Goal: Use online tool/utility: Utilize a website feature to perform a specific function

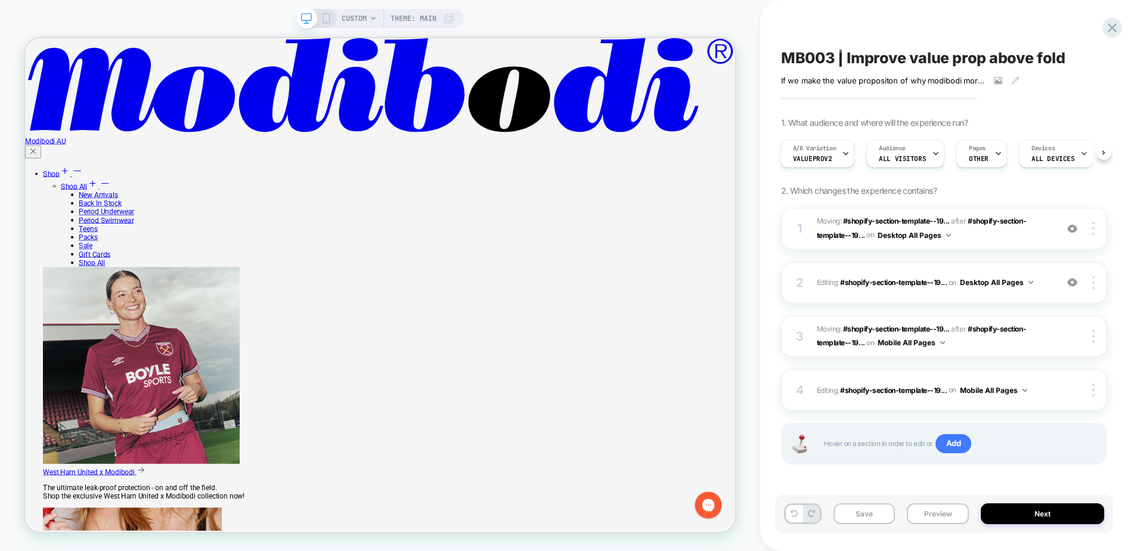
scroll to position [3246, 0]
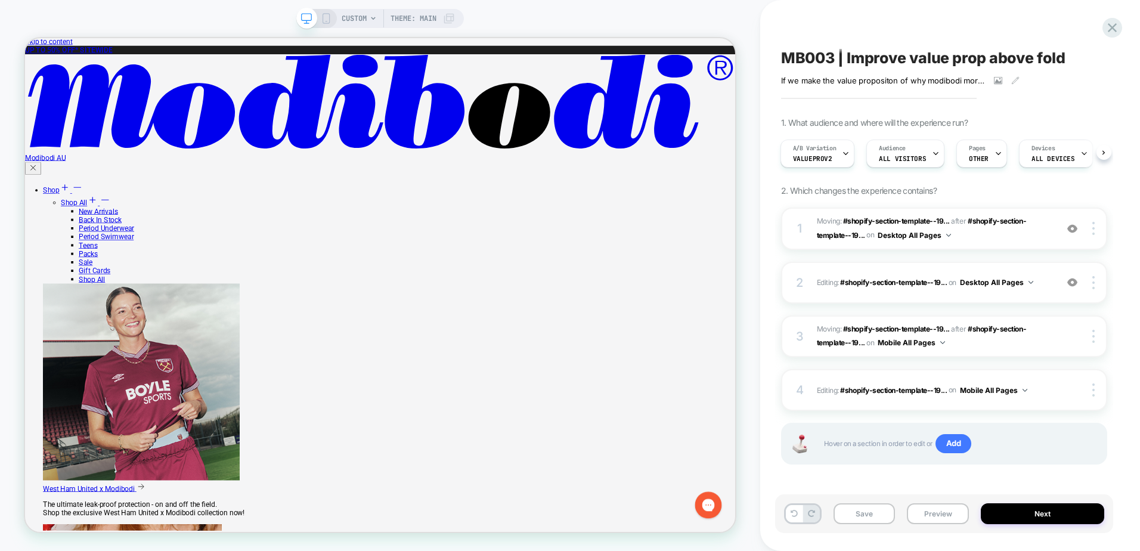
scroll to position [0, 0]
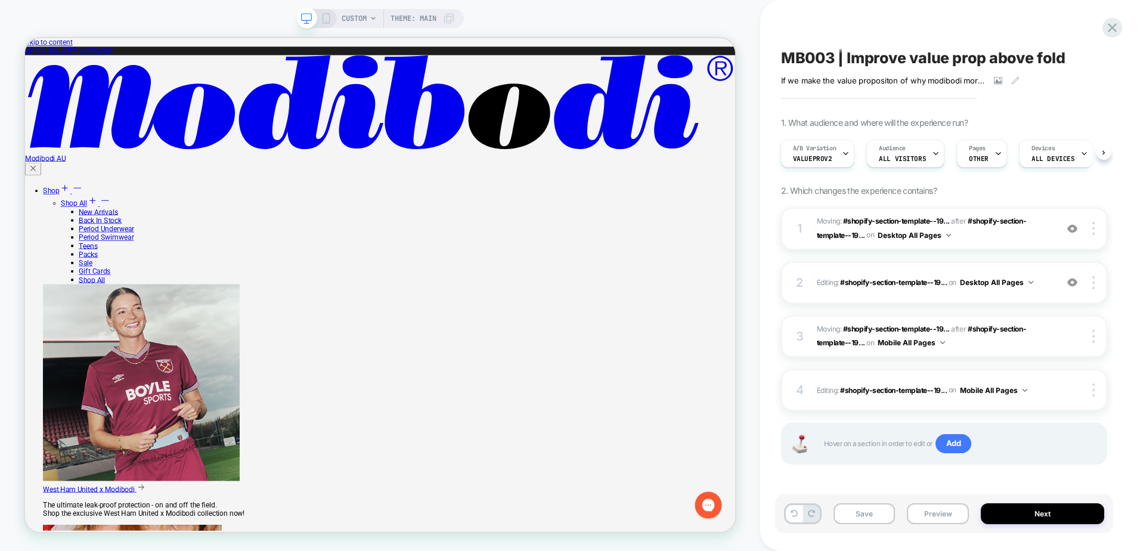
click at [325, 17] on icon at bounding box center [326, 18] width 11 height 11
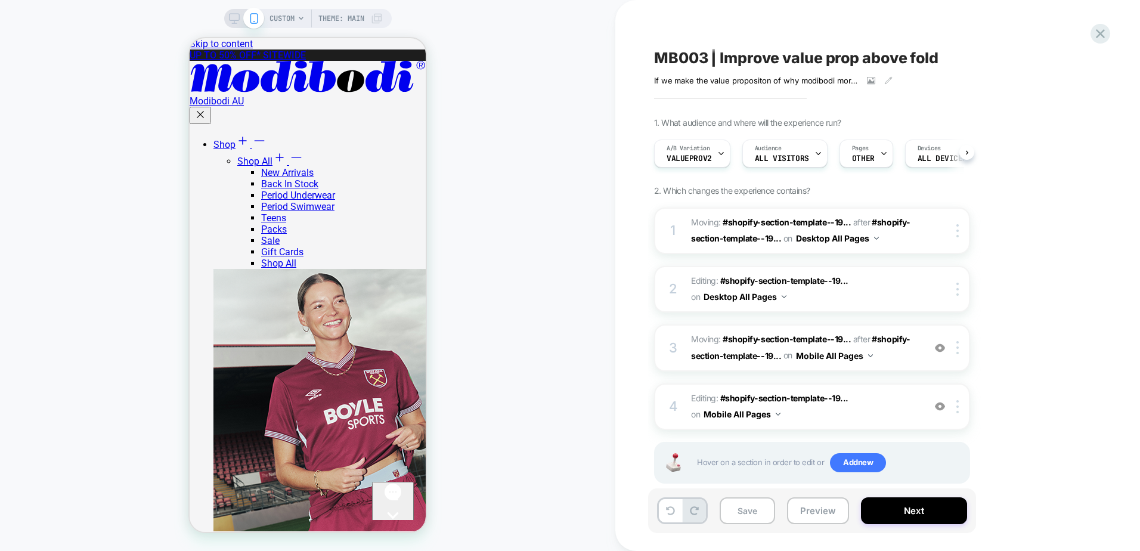
scroll to position [0, 1]
click at [564, 212] on div "CUSTOM Theme: MAIN" at bounding box center [307, 275] width 615 height 527
click at [820, 513] on button "Preview" at bounding box center [818, 510] width 62 height 27
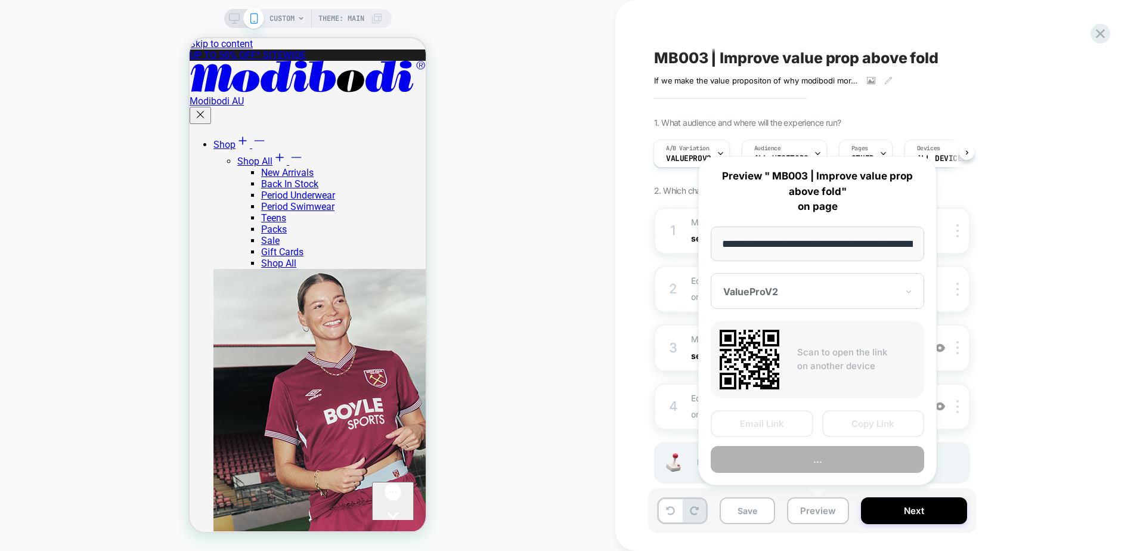
scroll to position [0, 1737]
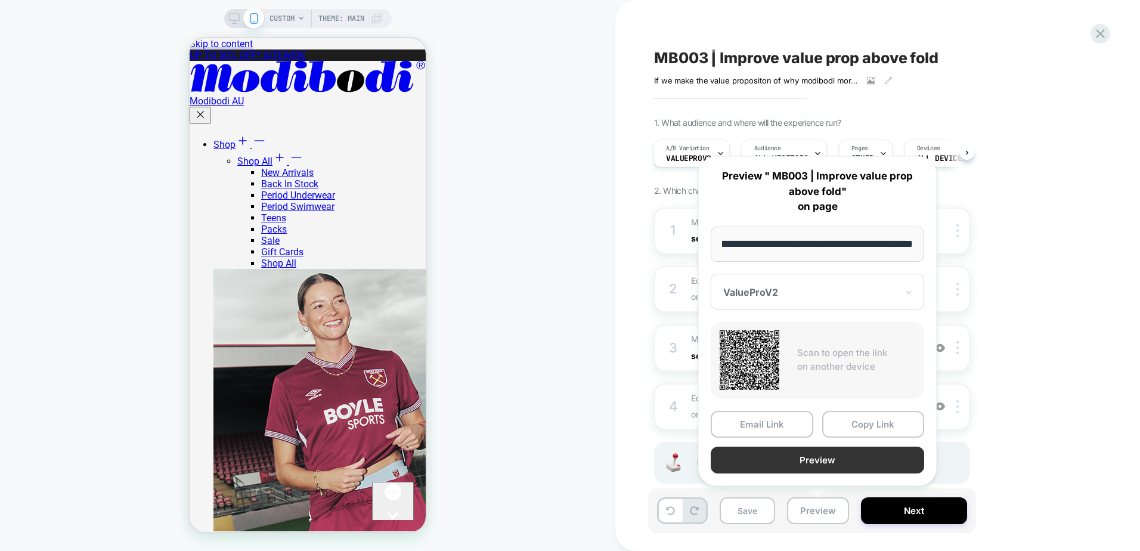
click at [816, 460] on button "Preview" at bounding box center [818, 460] width 214 height 27
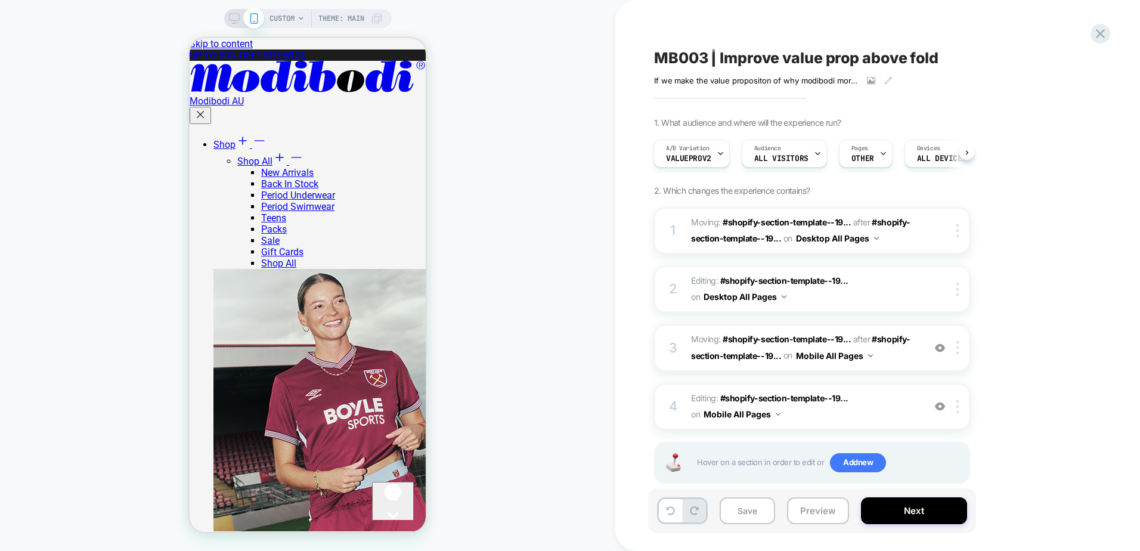
click at [235, 17] on icon at bounding box center [234, 18] width 11 height 11
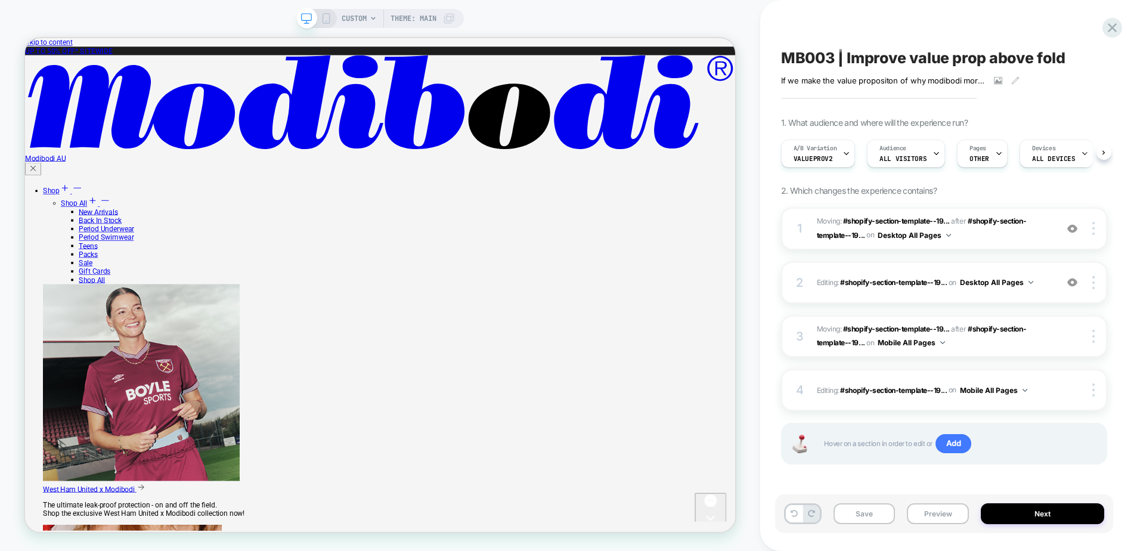
scroll to position [0, 1]
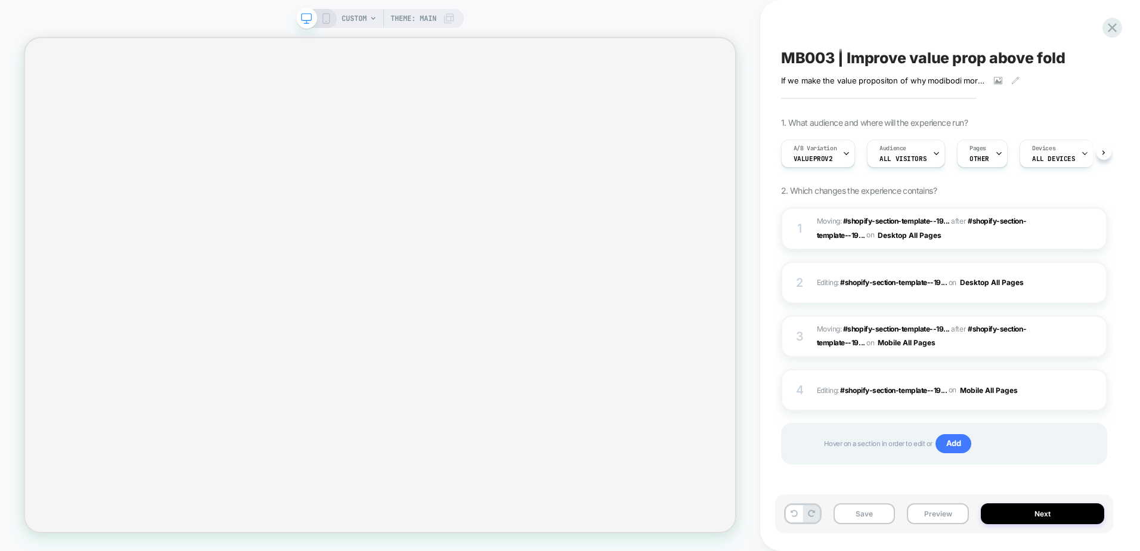
scroll to position [0, 1]
click at [930, 508] on button "Preview" at bounding box center [938, 513] width 62 height 21
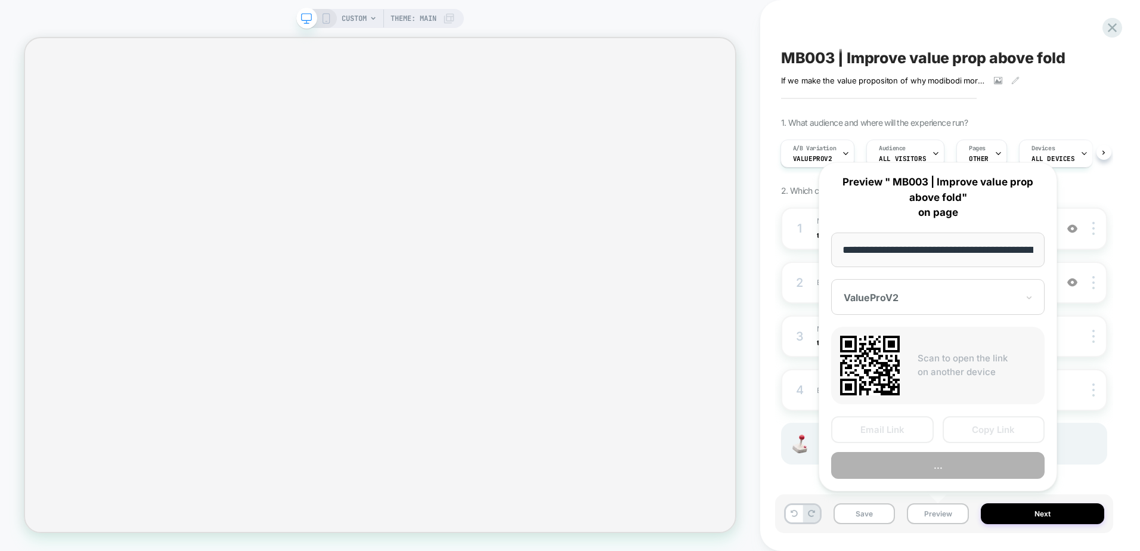
scroll to position [0, 1737]
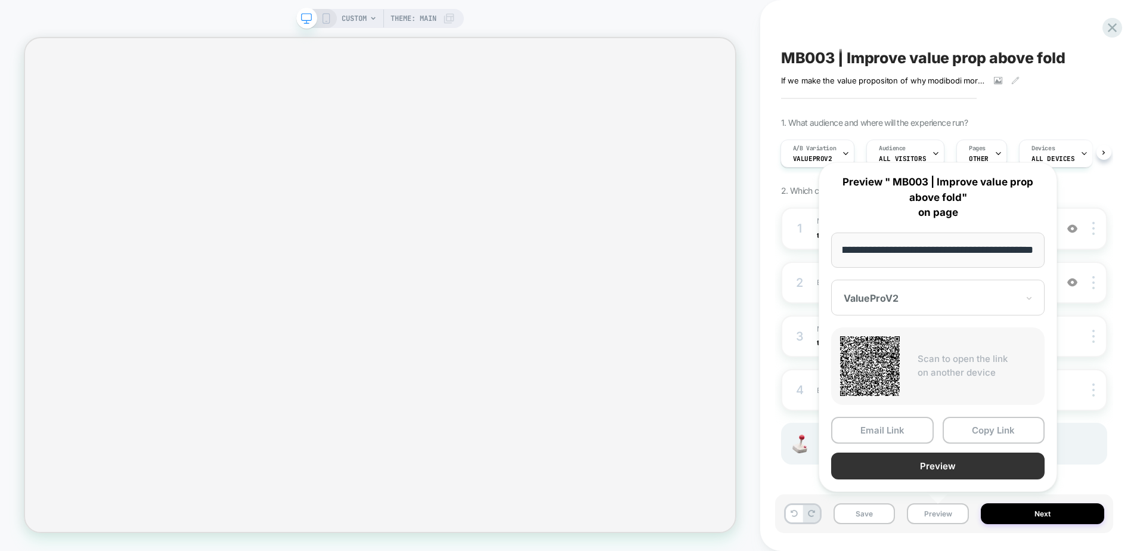
click at [927, 459] on button "Preview" at bounding box center [938, 466] width 214 height 27
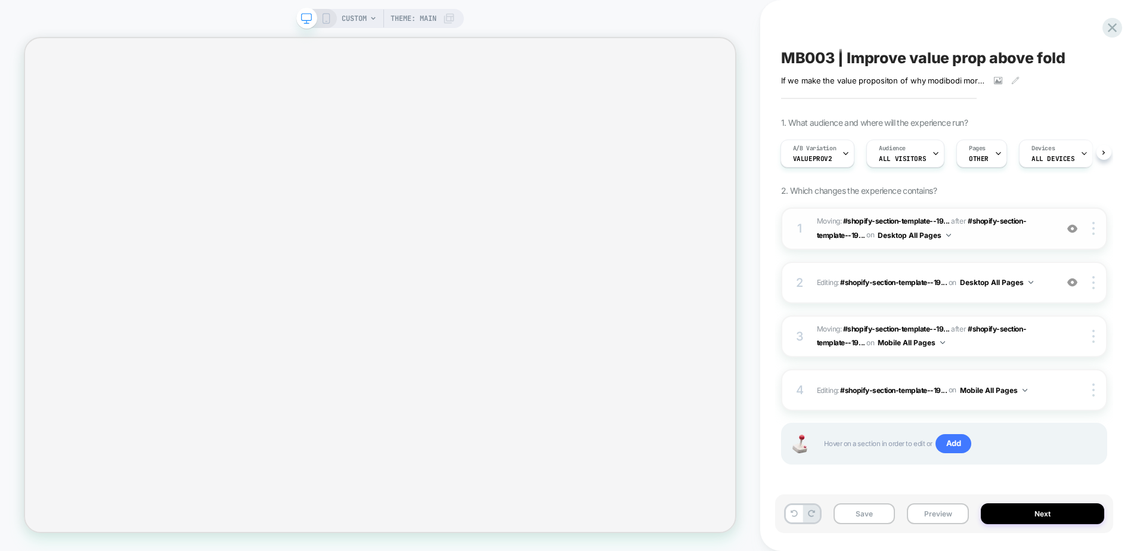
click at [965, 236] on span "Moving: #shopify-section-template--19... #shopify-section-template--19568008331…" at bounding box center [934, 229] width 234 height 28
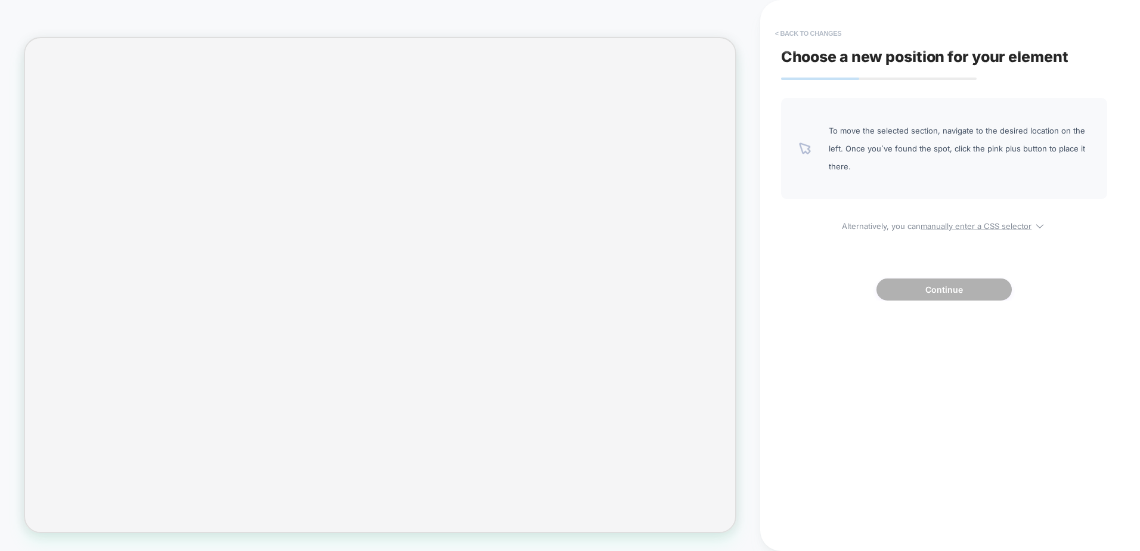
click at [805, 29] on button "< Back to changes" at bounding box center [808, 33] width 79 height 19
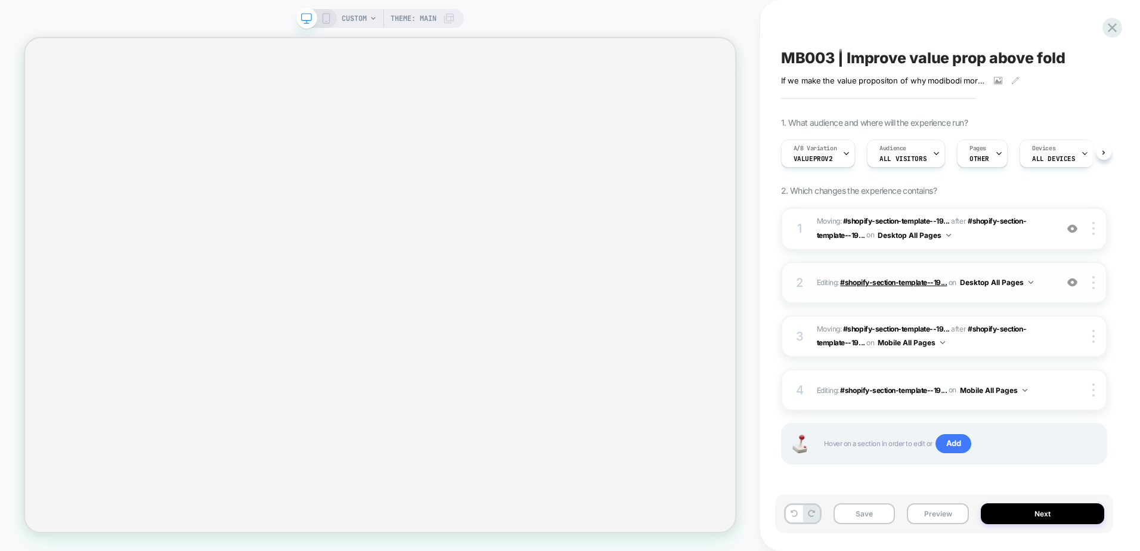
scroll to position [0, 1]
click at [945, 297] on div "2 Editing : #shopify-section-template--19... #shopify-section-template--1956800…" at bounding box center [944, 283] width 326 height 42
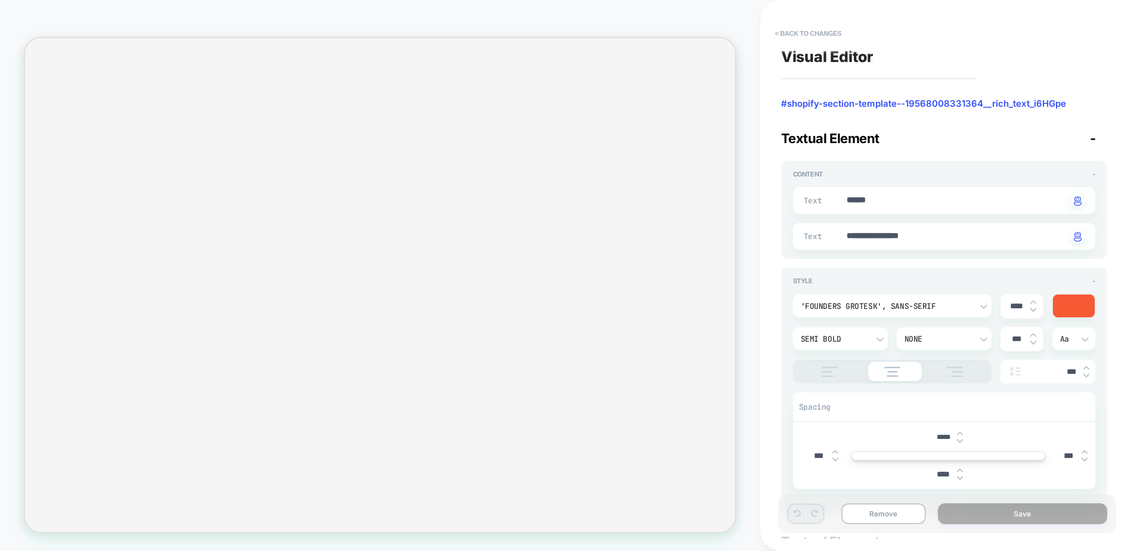
type textarea "*"
click at [812, 33] on button "< Back to changes" at bounding box center [808, 33] width 79 height 19
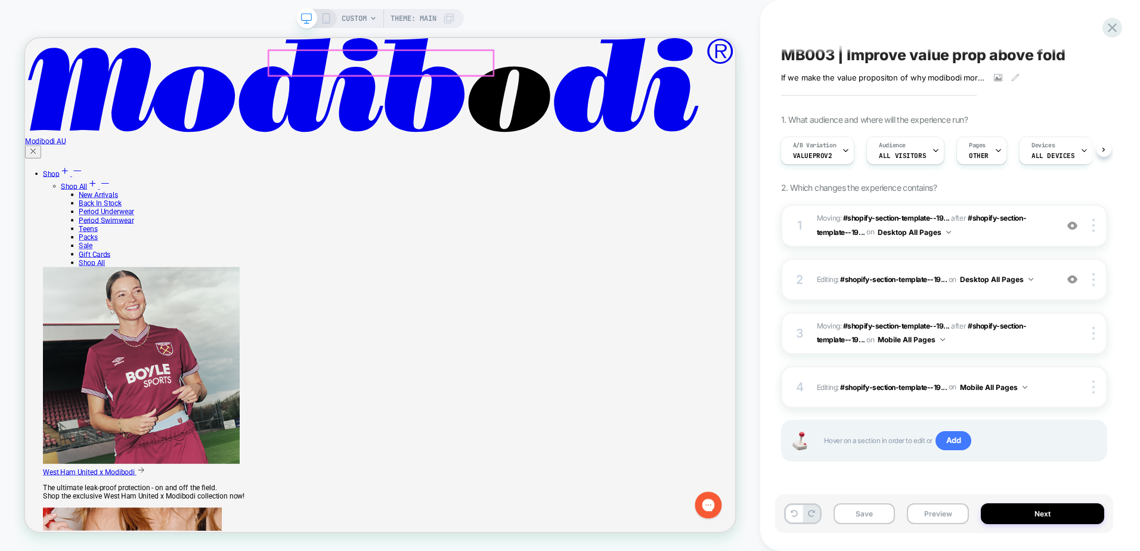
scroll to position [3067, 0]
drag, startPoint x: 327, startPoint y: 22, endPoint x: 986, endPoint y: 30, distance: 658.5
click at [327, 22] on icon at bounding box center [326, 18] width 11 height 11
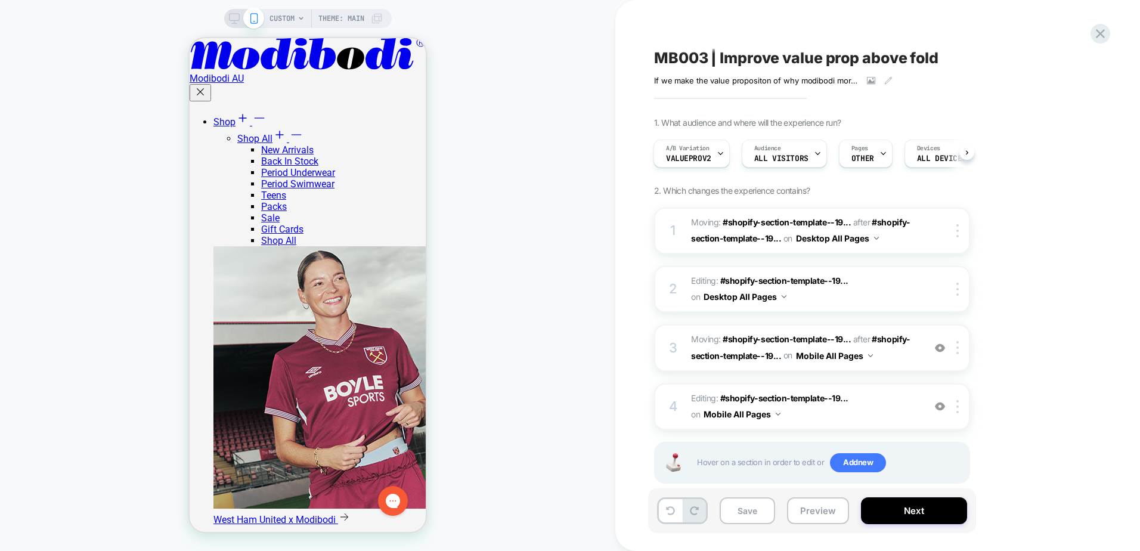
click at [289, 21] on span "CUSTOM" at bounding box center [282, 18] width 25 height 19
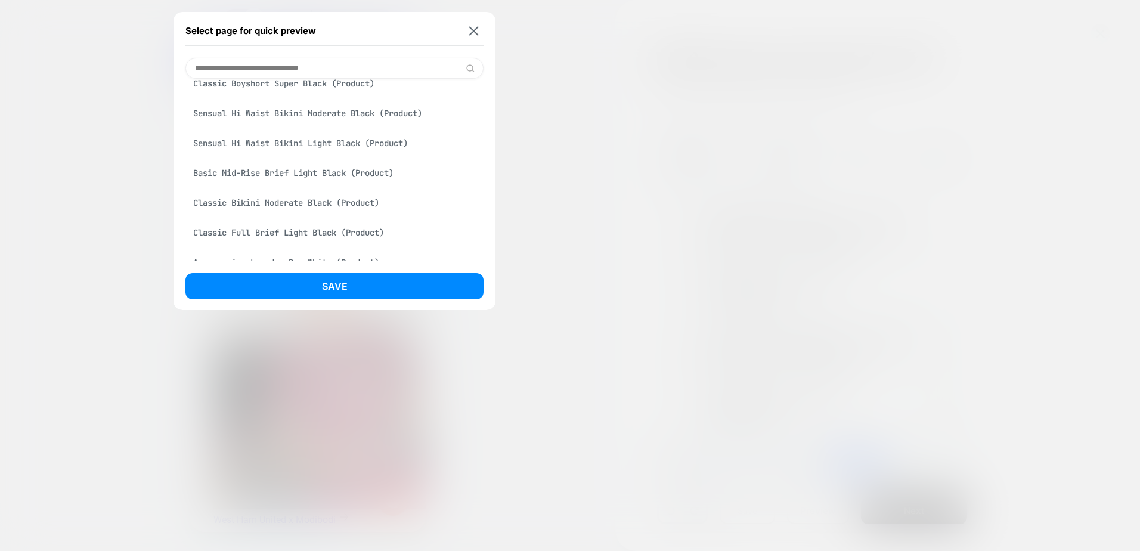
scroll to position [716, 0]
click at [568, 184] on div at bounding box center [570, 275] width 1140 height 551
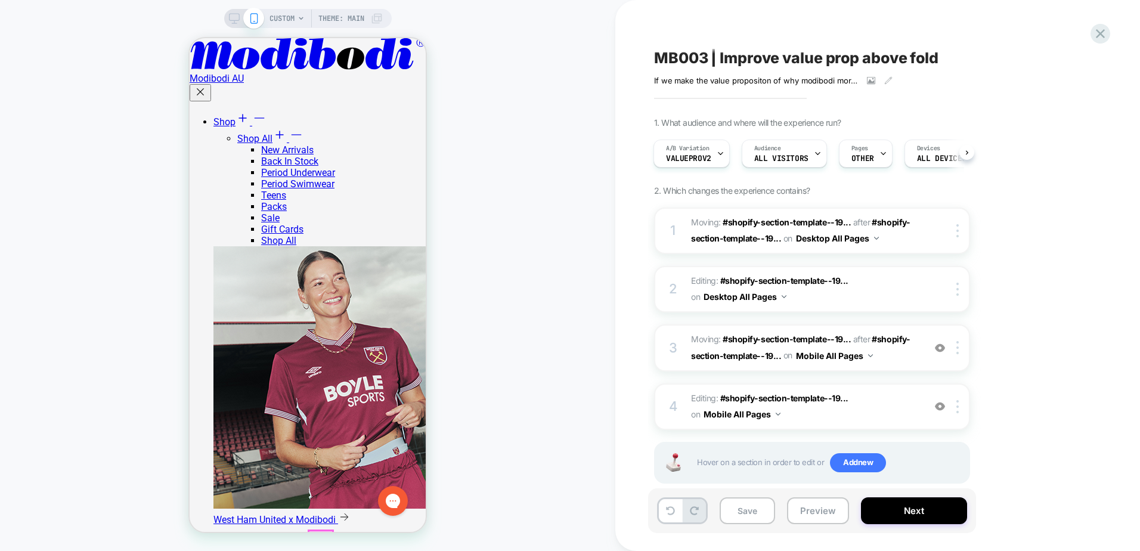
scroll to position [2286, 0]
click at [255, 53] on icon "Modibodi AU" at bounding box center [308, 54] width 236 height 32
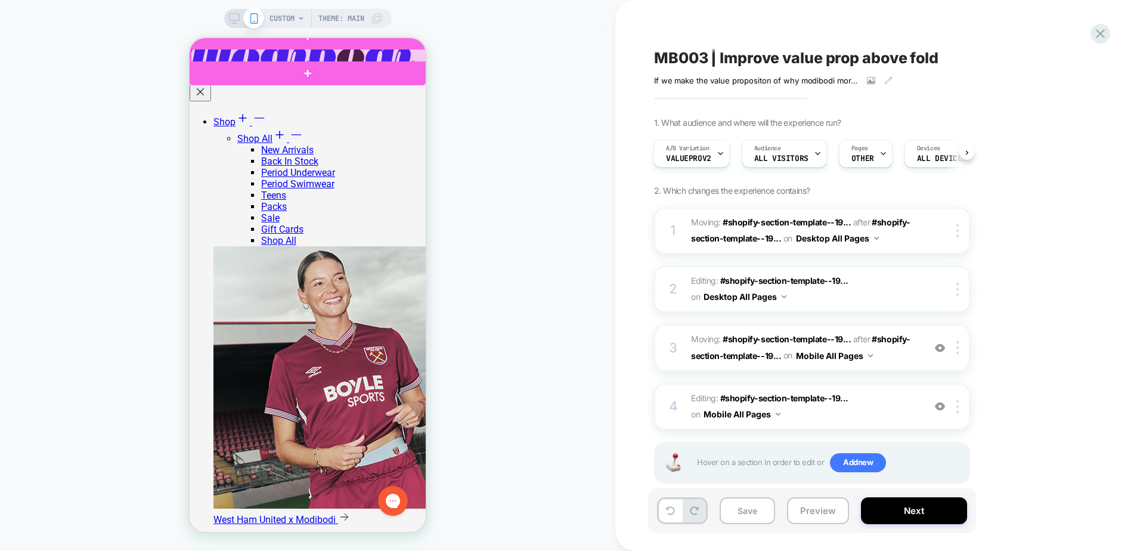
click at [255, 54] on div at bounding box center [309, 56] width 236 height 14
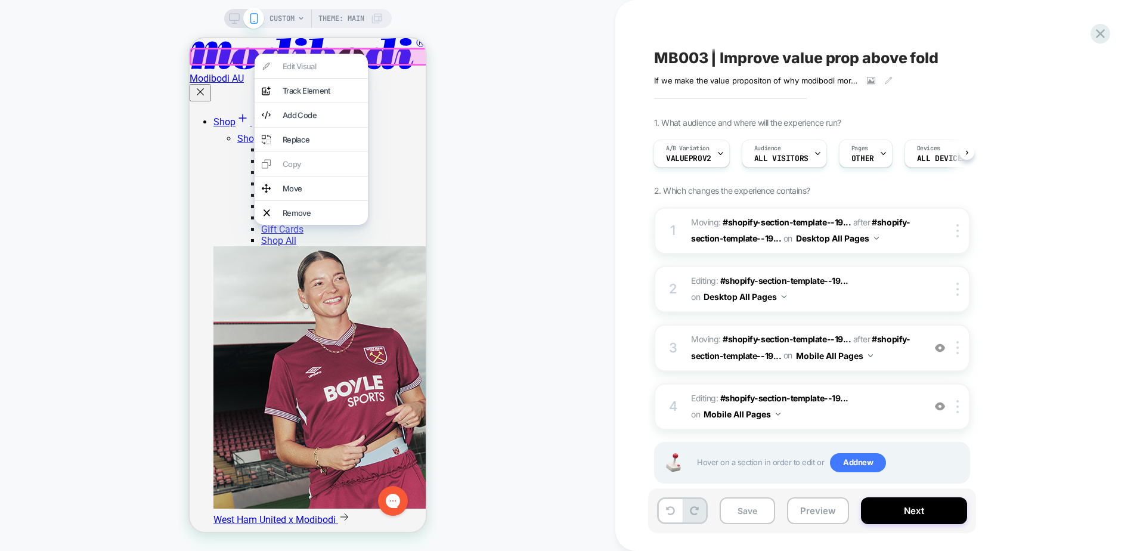
click at [550, 98] on div "CUSTOM Theme: MAIN" at bounding box center [307, 275] width 615 height 527
click at [481, 112] on div "CUSTOM Theme: MAIN" at bounding box center [307, 275] width 615 height 527
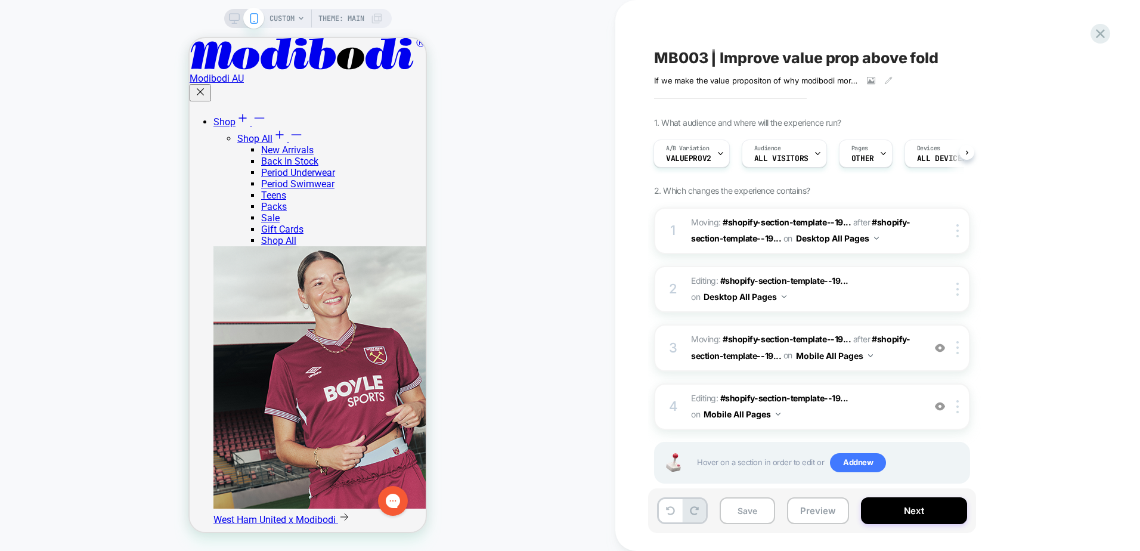
click at [352, 21] on span "Theme: MAIN" at bounding box center [341, 18] width 46 height 19
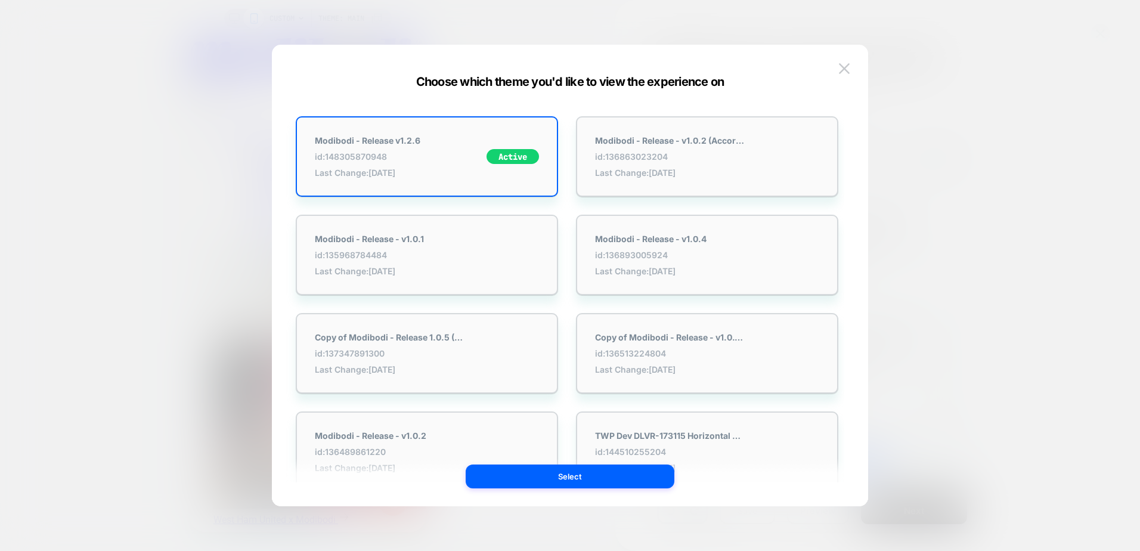
click at [175, 200] on div at bounding box center [570, 275] width 1140 height 551
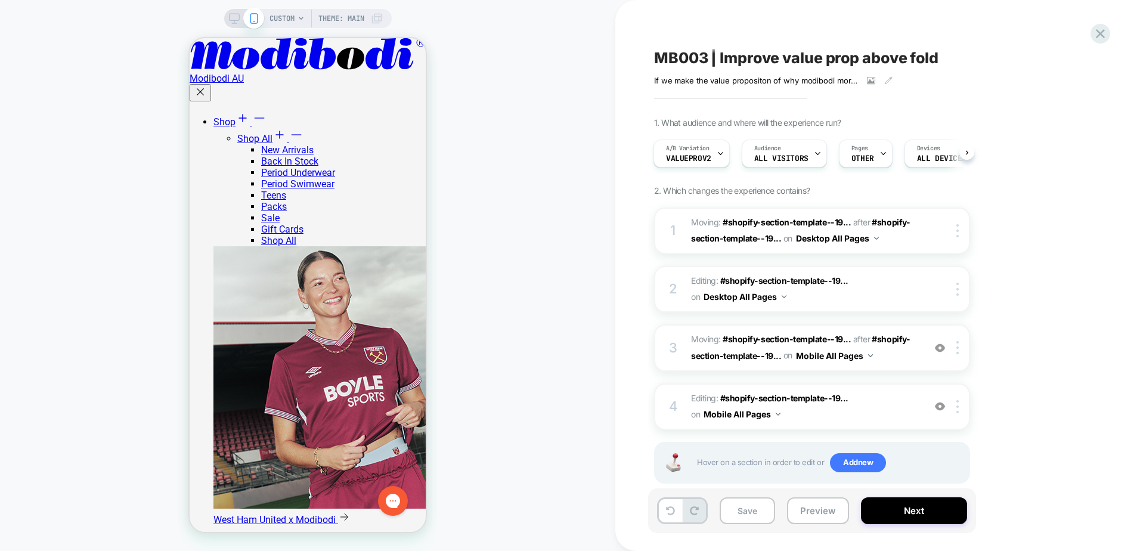
click at [283, 23] on span "CUSTOM" at bounding box center [282, 18] width 25 height 19
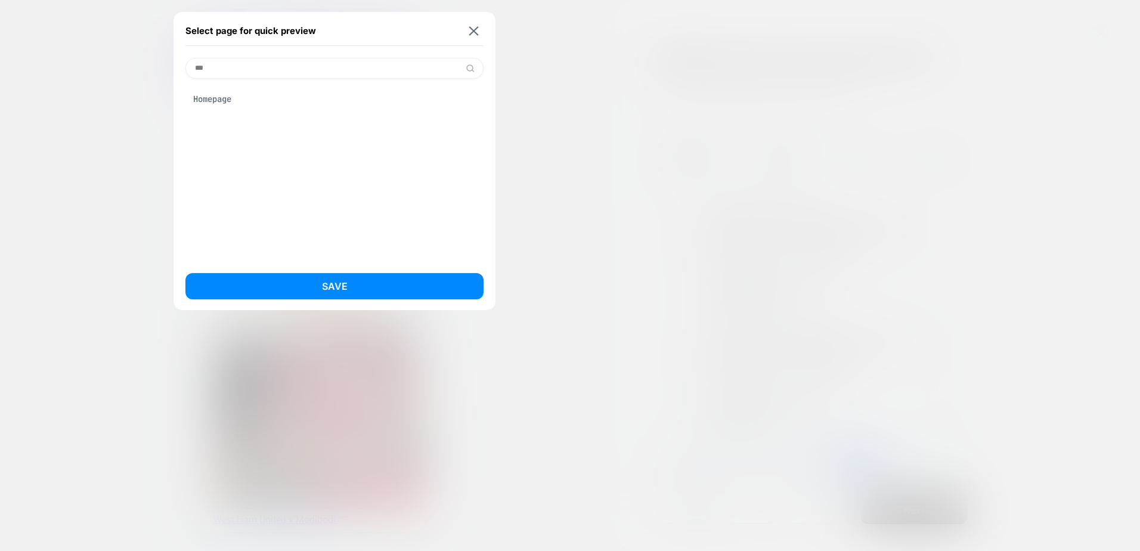
scroll to position [0, 0]
type input "***"
click at [306, 98] on div "Homepage" at bounding box center [334, 99] width 298 height 23
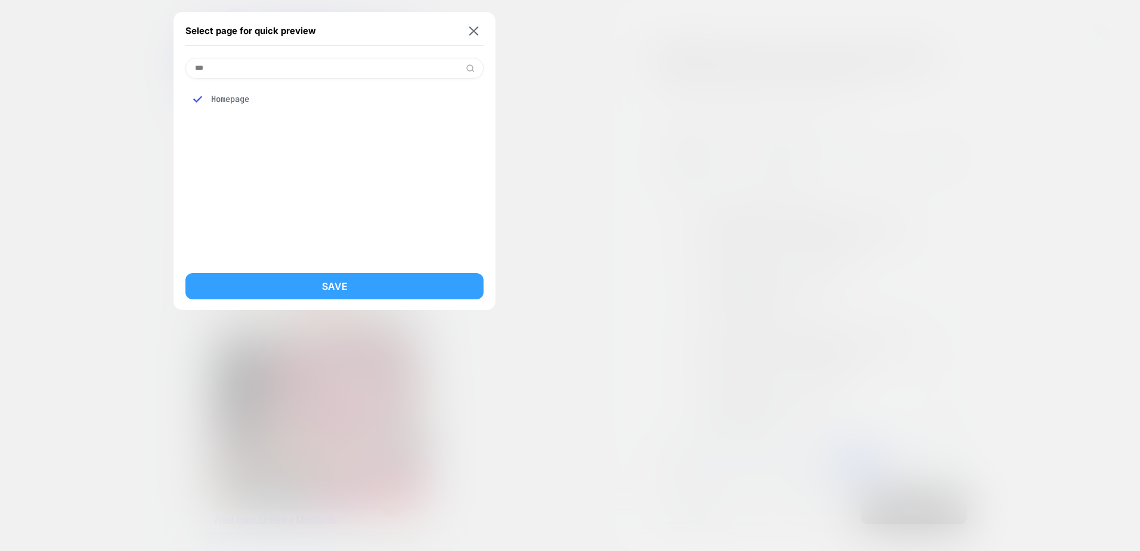
click at [355, 282] on button "Save" at bounding box center [334, 286] width 298 height 26
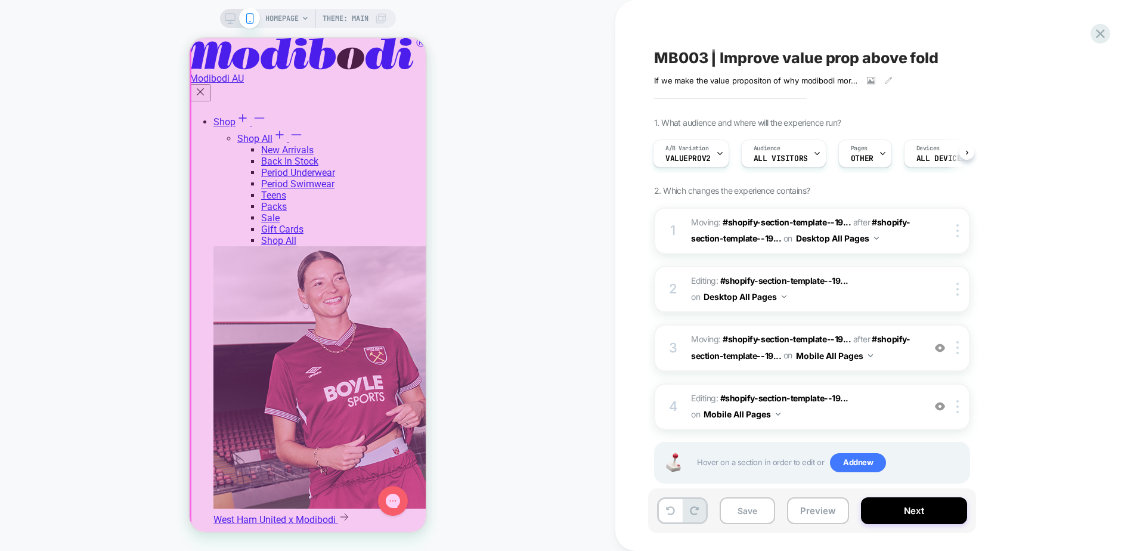
scroll to position [2445, 0]
drag, startPoint x: 359, startPoint y: 319, endPoint x: 243, endPoint y: 315, distance: 115.8
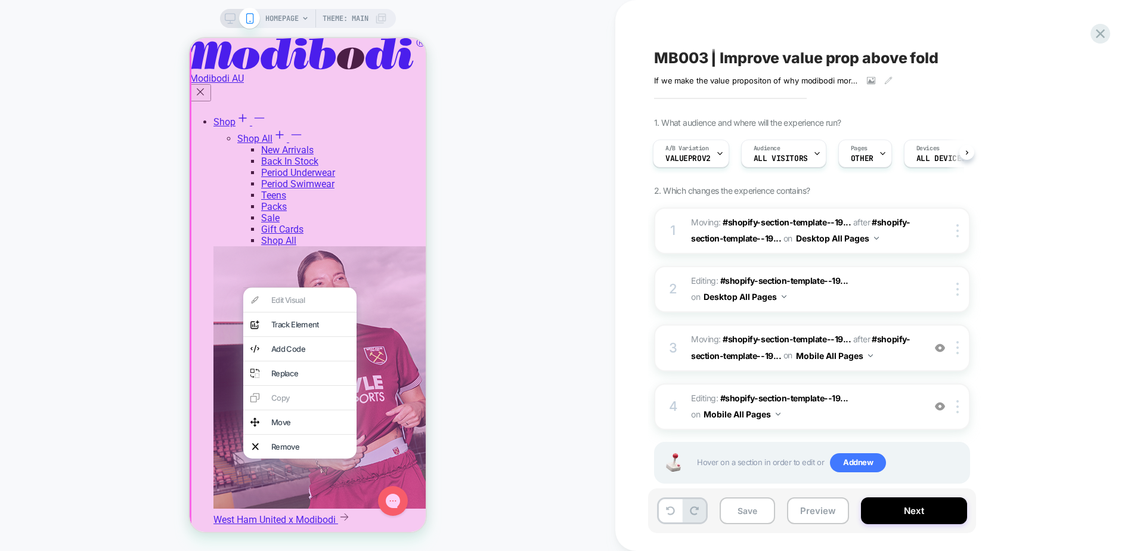
click at [529, 346] on div "HOMEPAGE Theme: MAIN" at bounding box center [307, 275] width 615 height 527
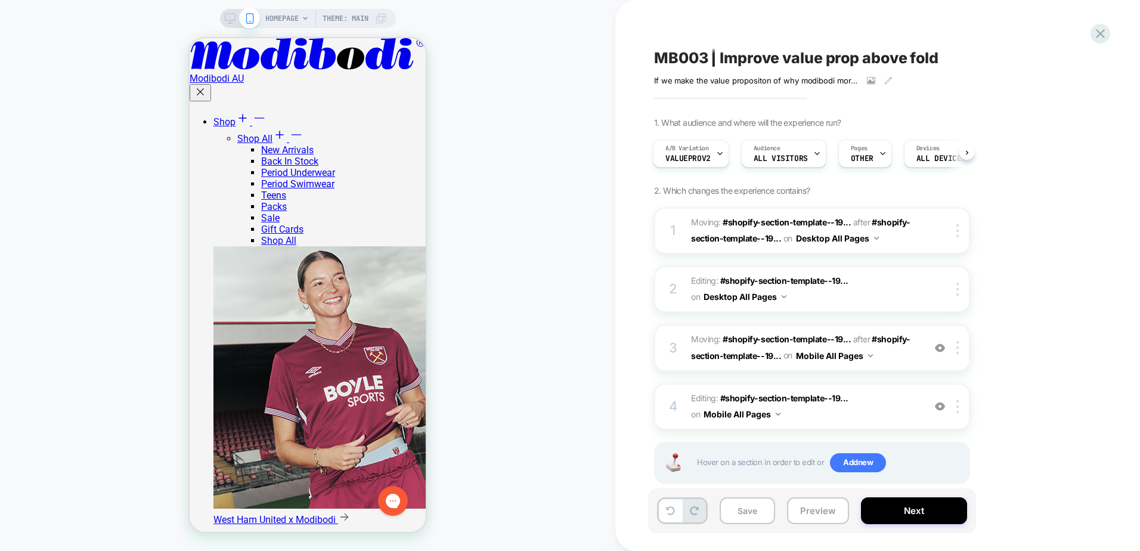
scroll to position [0, 0]
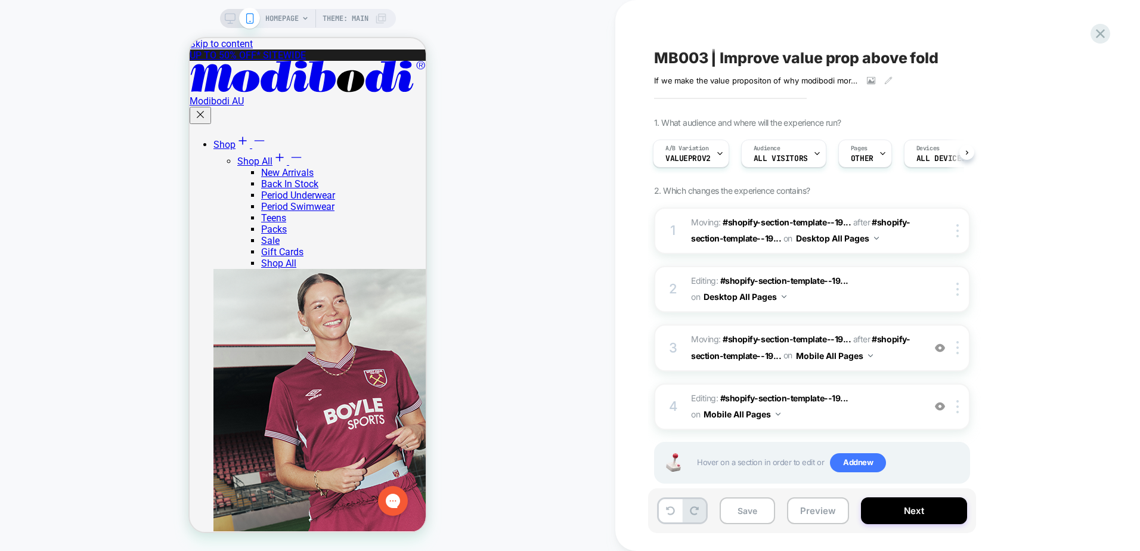
click at [496, 342] on div "HOMEPAGE Theme: MAIN" at bounding box center [307, 275] width 615 height 527
click at [1071, 163] on div "1. What audience and where will the experience run? A/B Variation ValueProV2 Au…" at bounding box center [871, 315] width 435 height 396
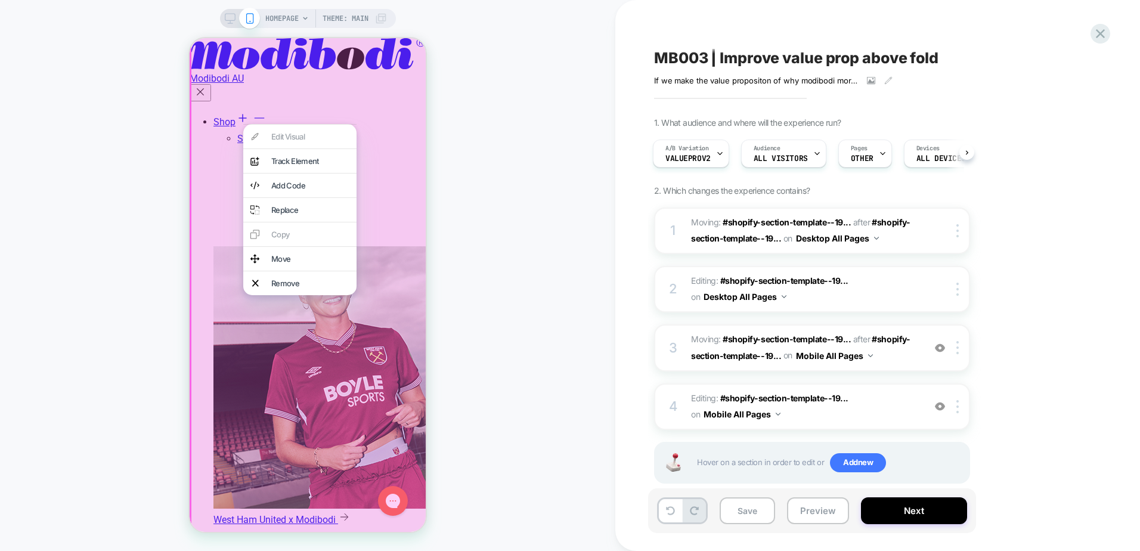
scroll to position [2624, 0]
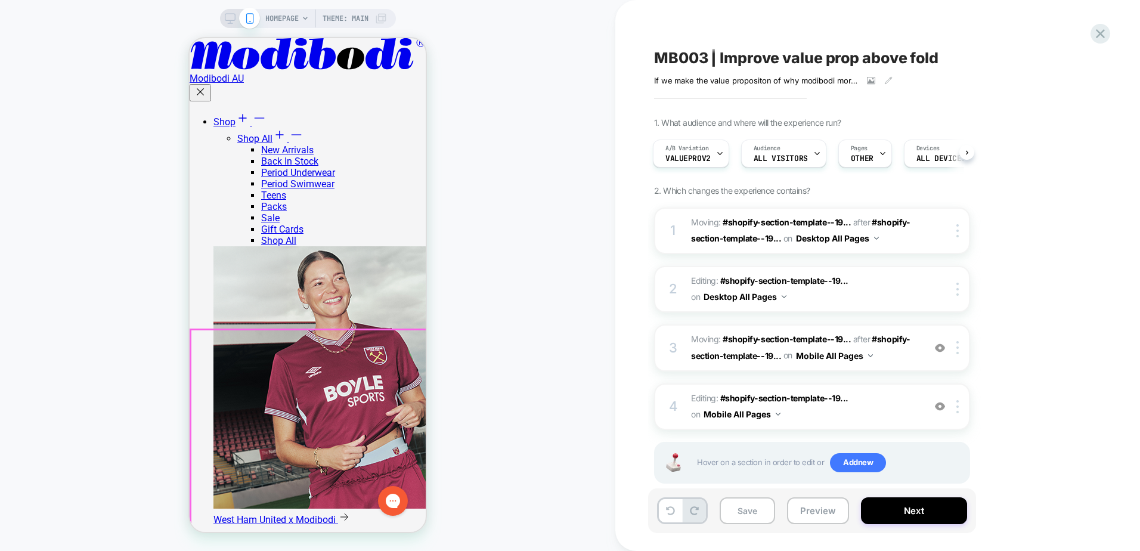
scroll to position [2565, 0]
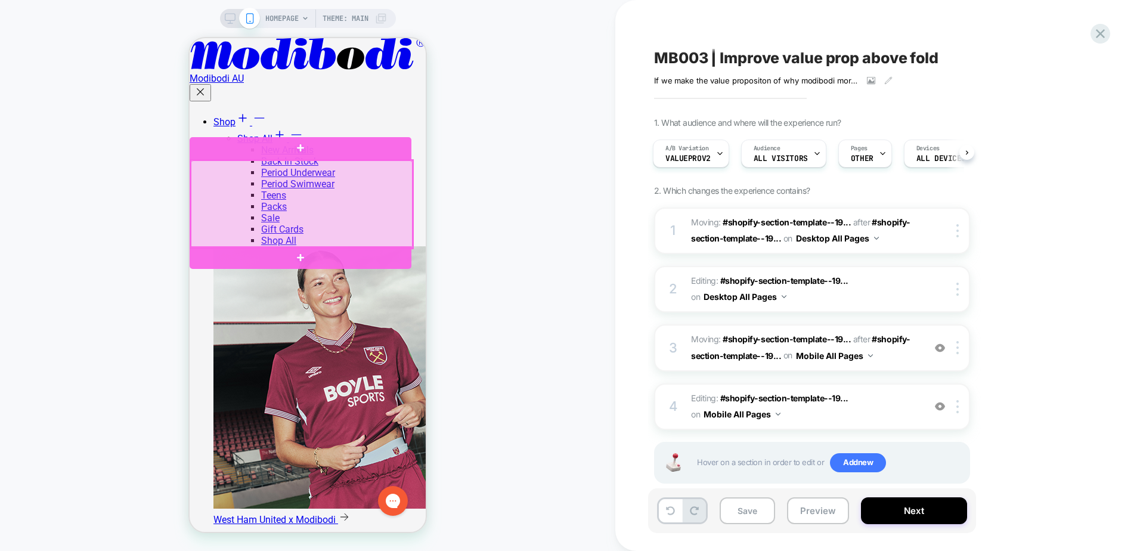
drag, startPoint x: 342, startPoint y: 218, endPoint x: 236, endPoint y: 210, distance: 106.5
click at [236, 210] on div at bounding box center [302, 204] width 222 height 88
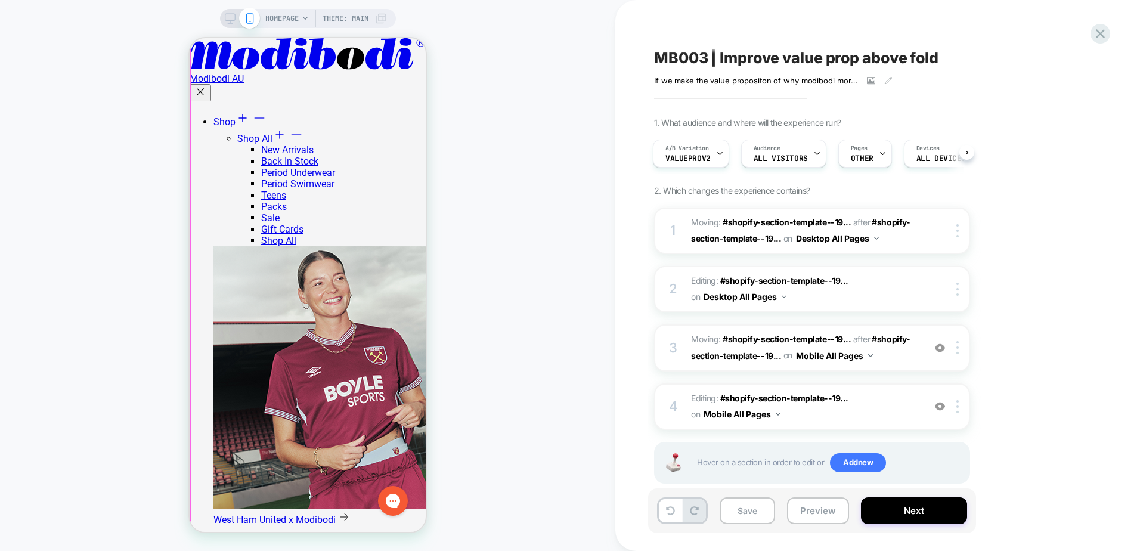
scroll to position [1720, 0]
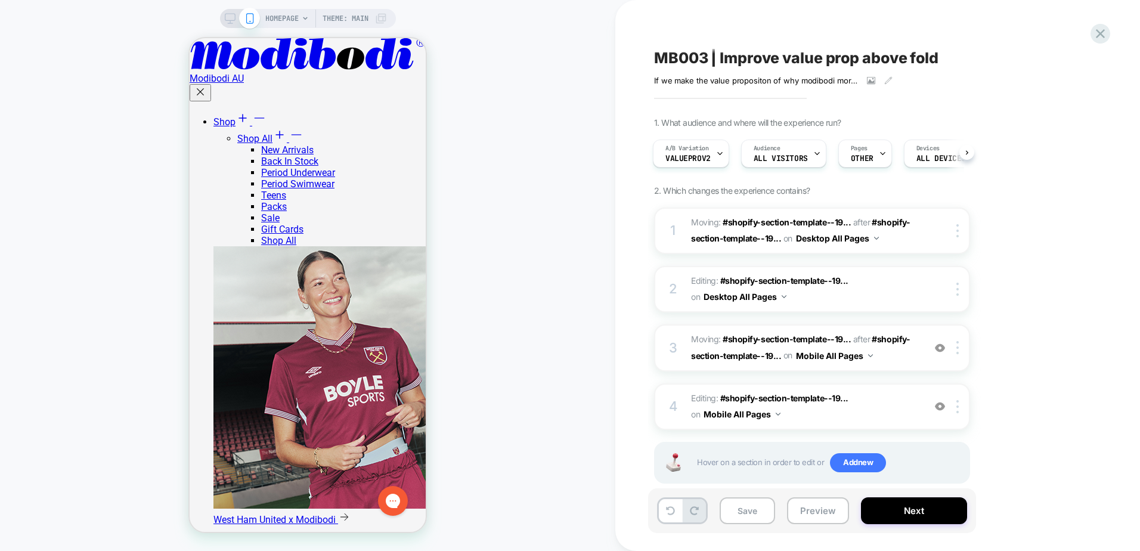
click at [274, 16] on span "HOMEPAGE" at bounding box center [281, 18] width 33 height 19
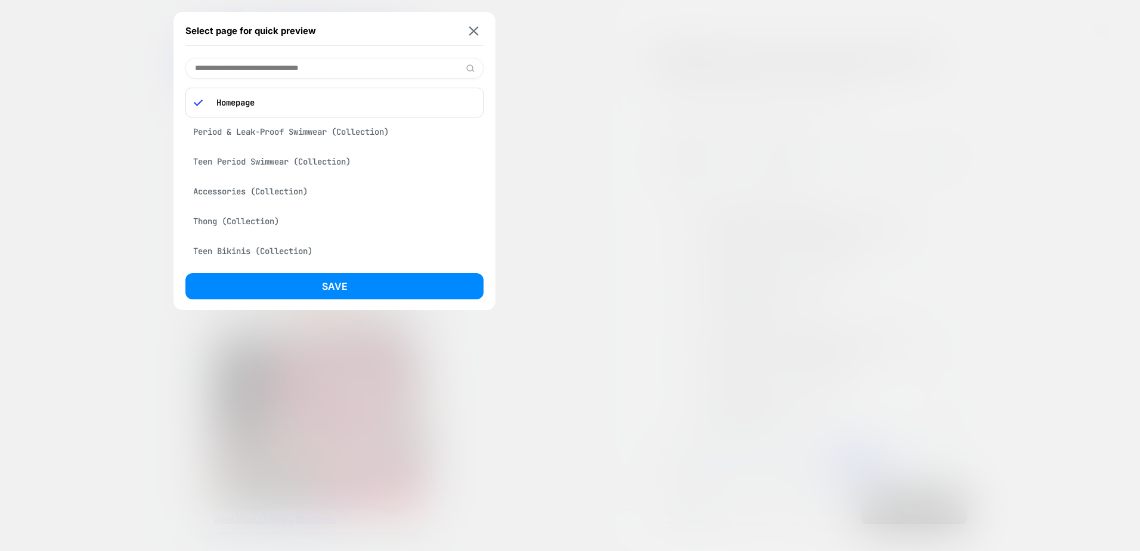
click at [315, 66] on input at bounding box center [334, 68] width 298 height 21
paste input "**********"
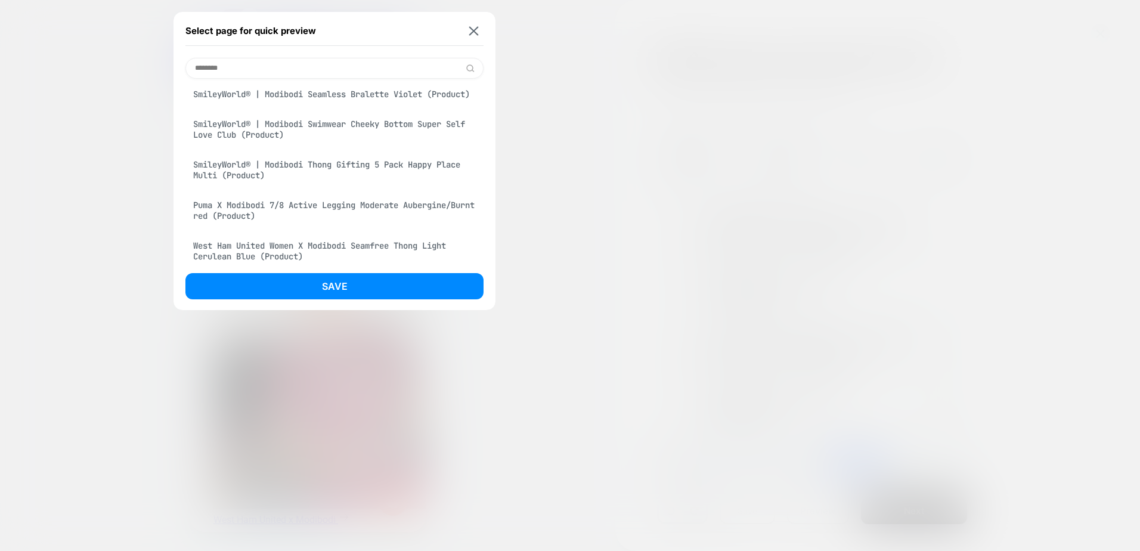
scroll to position [2266, 0]
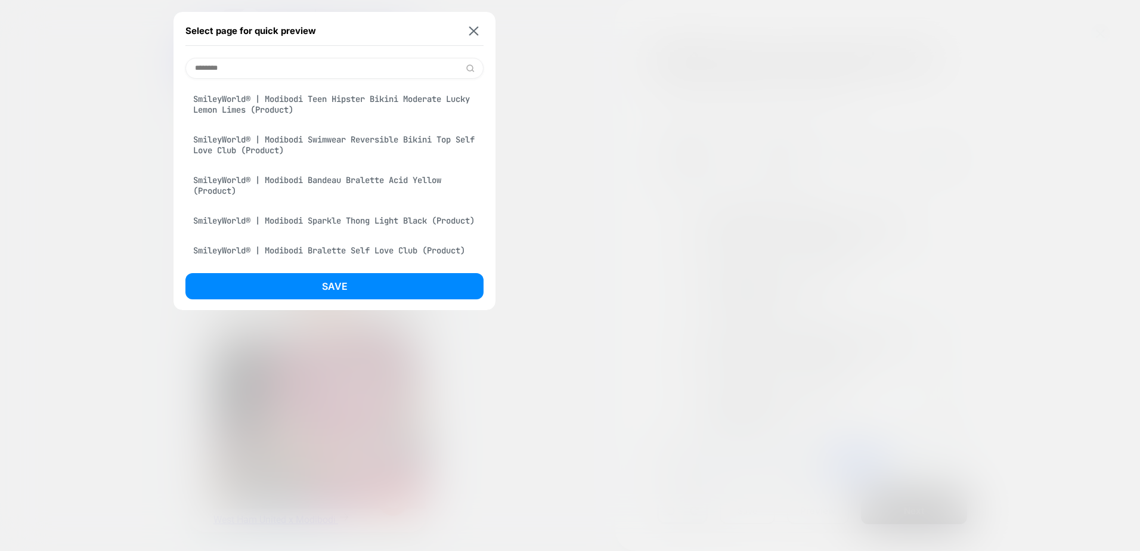
type input "********"
click at [360, 411] on div at bounding box center [570, 275] width 1140 height 551
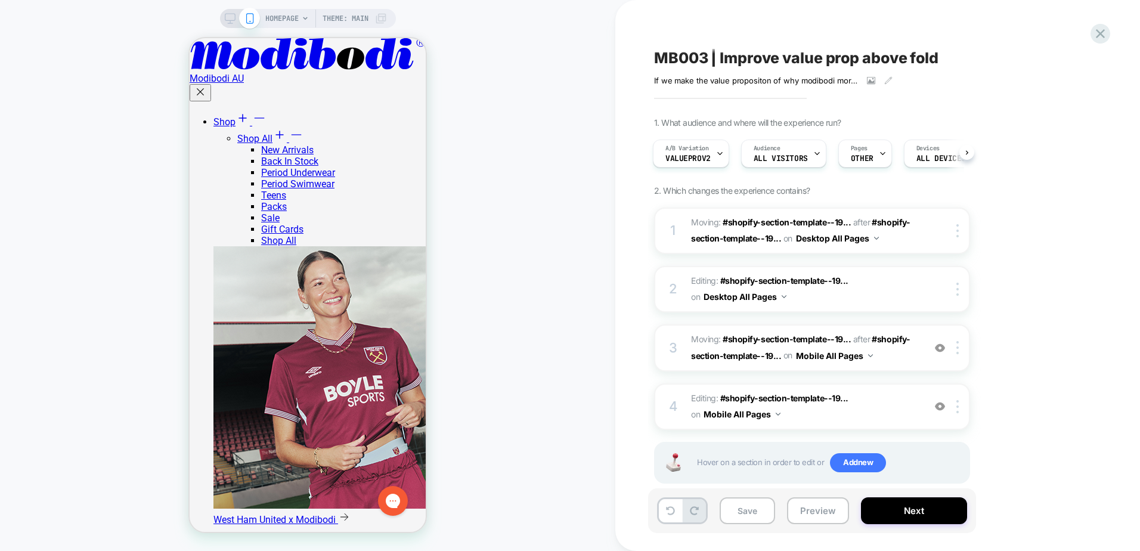
click at [276, 21] on span "HOMEPAGE" at bounding box center [281, 18] width 33 height 19
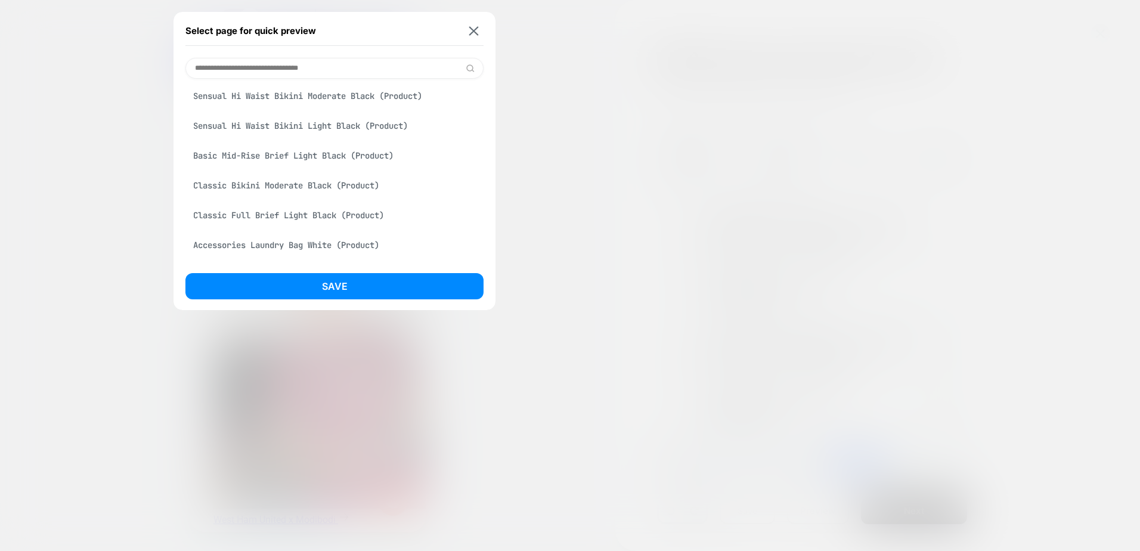
scroll to position [895, 0]
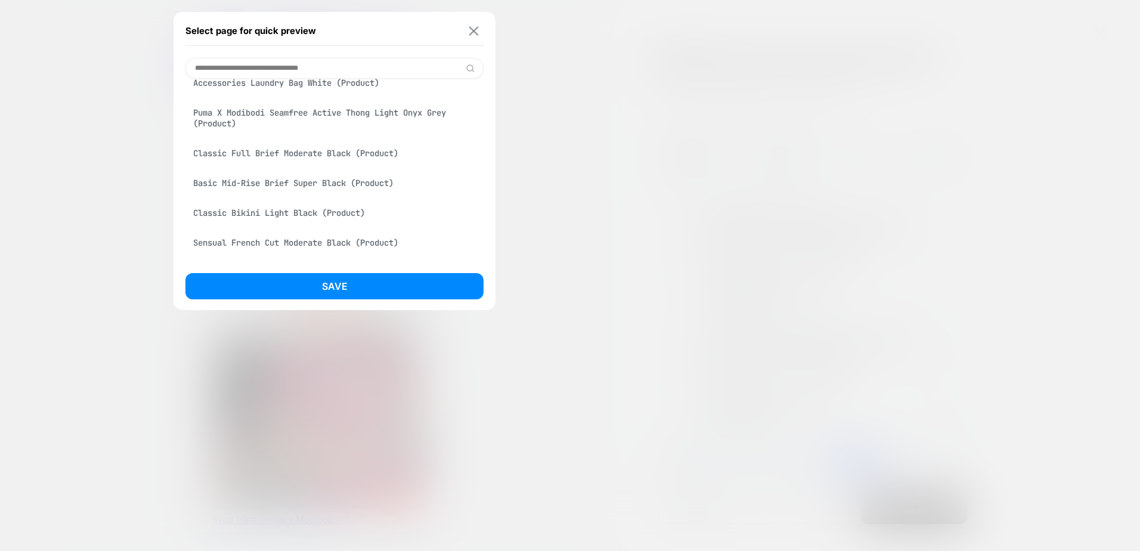
click at [467, 29] on button at bounding box center [473, 31] width 15 height 10
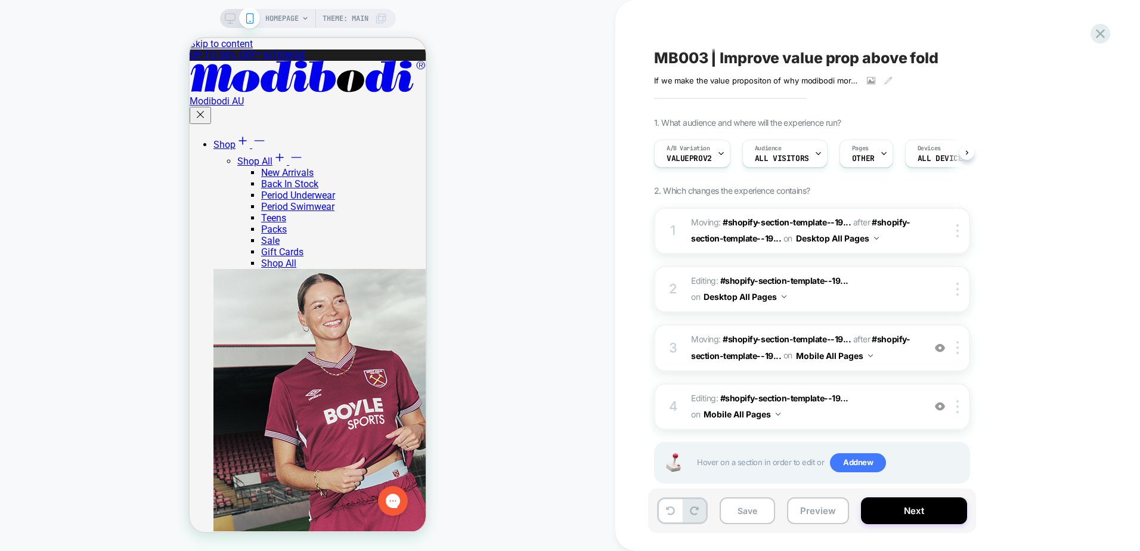
scroll to position [0, 1]
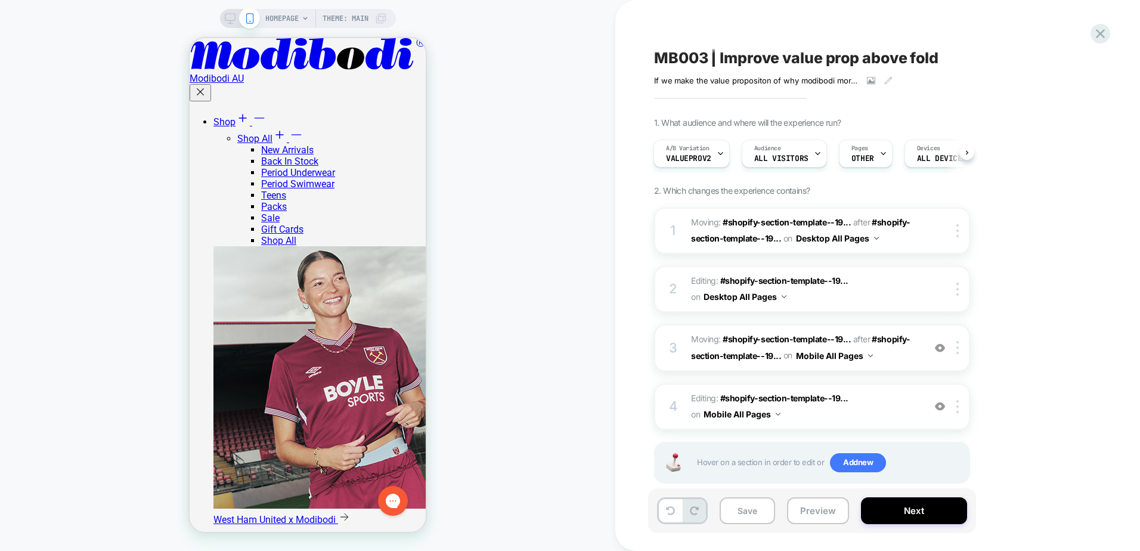
scroll to position [1252, 0]
click at [821, 511] on button "Preview" at bounding box center [818, 510] width 62 height 27
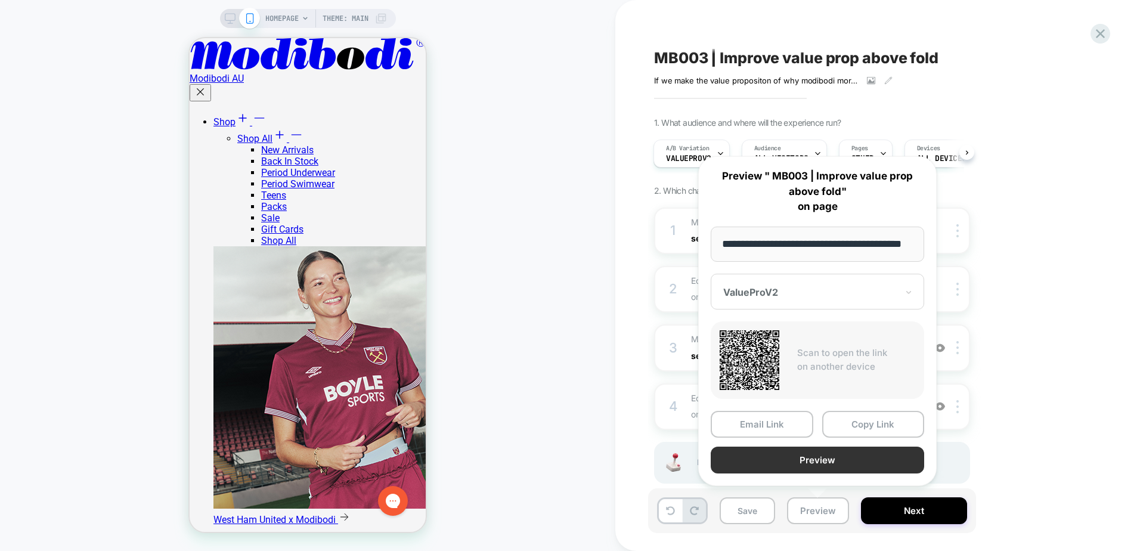
scroll to position [0, 0]
click at [820, 461] on button "Preview" at bounding box center [818, 460] width 214 height 27
